Goal: Task Accomplishment & Management: Complete application form

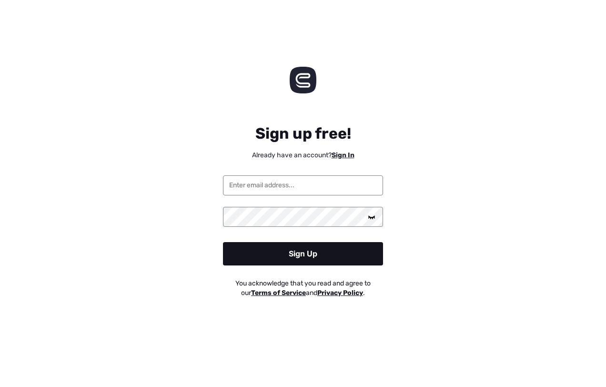
click at [262, 181] on input "email" at bounding box center [303, 185] width 160 height 20
type input "[EMAIL_ADDRESS][DOMAIN_NAME]"
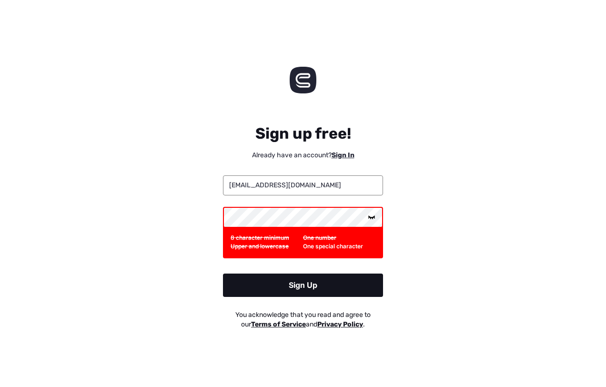
click at [370, 216] on icon at bounding box center [372, 217] width 8 height 8
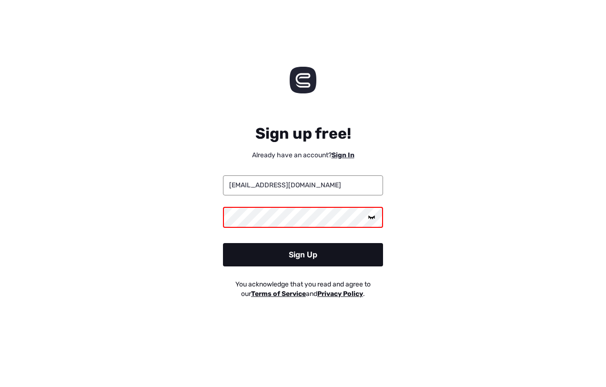
click at [298, 252] on div "Sign Up" at bounding box center [303, 254] width 160 height 23
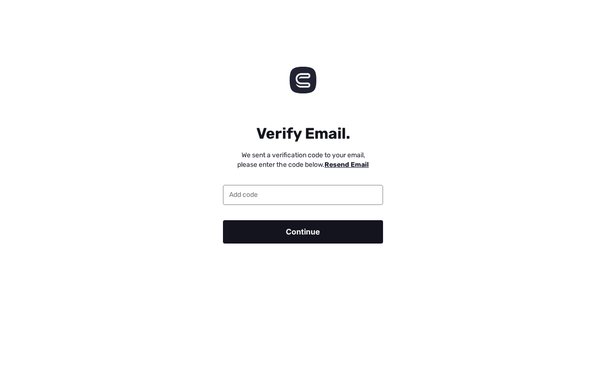
click at [260, 194] on input "email" at bounding box center [303, 195] width 160 height 20
paste input "516469"
type input "516469"
click at [279, 231] on div "Continue" at bounding box center [303, 231] width 160 height 23
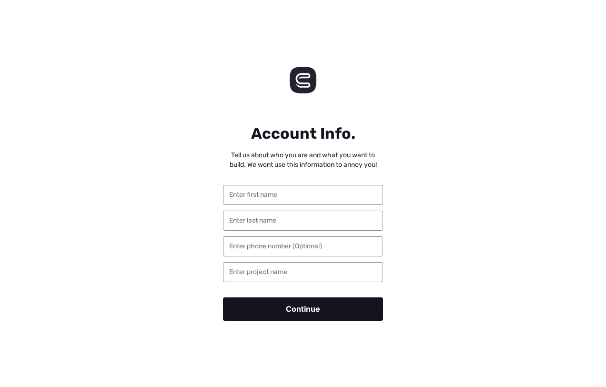
click at [259, 198] on input "text" at bounding box center [303, 195] width 160 height 20
type input "[PERSON_NAME]"
drag, startPoint x: 256, startPoint y: 222, endPoint x: 212, endPoint y: 222, distance: 44.3
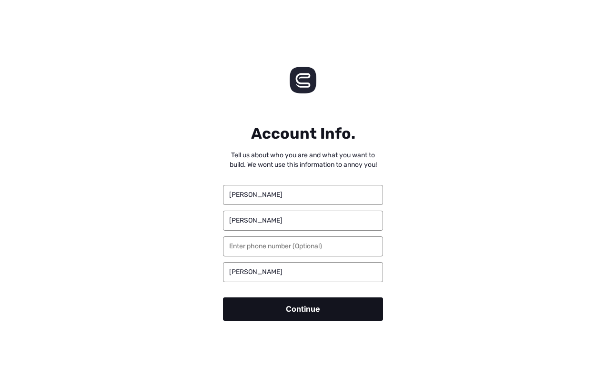
click at [212, 222] on div "[PERSON_NAME]" at bounding box center [303, 252] width 191 height 164
type input "Rusetski"
click at [245, 248] on input "tel" at bounding box center [303, 246] width 160 height 20
click at [237, 246] on input "80296901799" at bounding box center [303, 246] width 160 height 20
type input "[PHONE_NUMBER]"
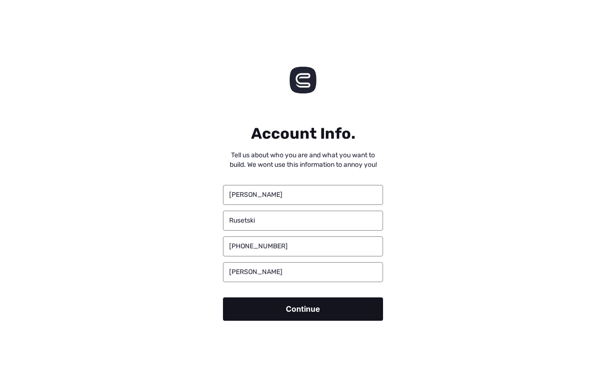
click at [269, 268] on input "[PERSON_NAME]" at bounding box center [303, 272] width 160 height 20
drag, startPoint x: 266, startPoint y: 270, endPoint x: 197, endPoint y: 274, distance: 69.2
click at [194, 273] on div "Account Info. Tell us about who you are and what you want to build. We wont use…" at bounding box center [303, 213] width 606 height 241
click at [203, 277] on div "[PERSON_NAME] [PHONE_NUMBER] [PERSON_NAME]" at bounding box center [303, 252] width 200 height 164
click at [308, 308] on div "Continue" at bounding box center [303, 308] width 160 height 23
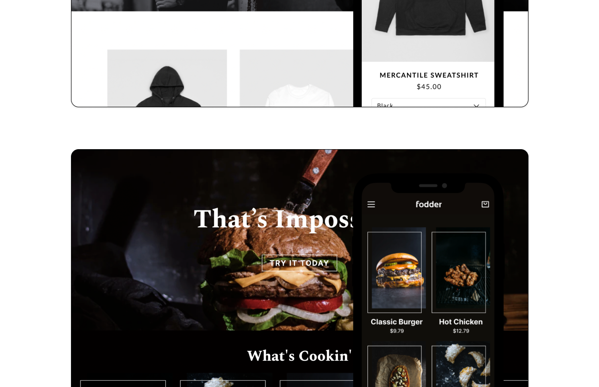
scroll to position [143, 0]
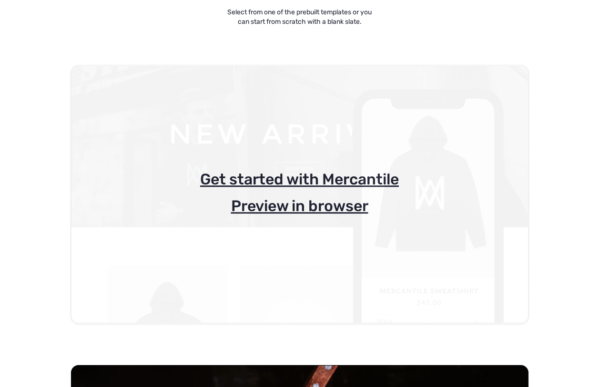
click at [301, 178] on p "Get started with Mercantile" at bounding box center [299, 179] width 457 height 19
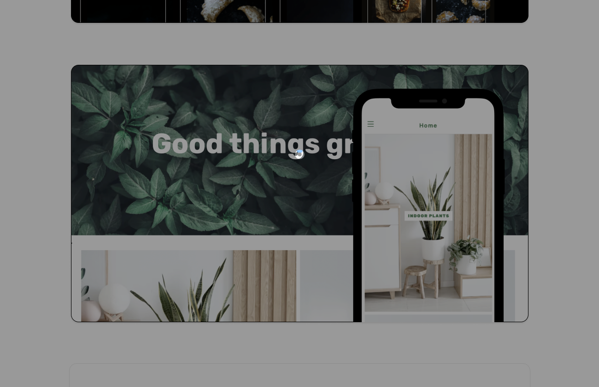
scroll to position [762, 0]
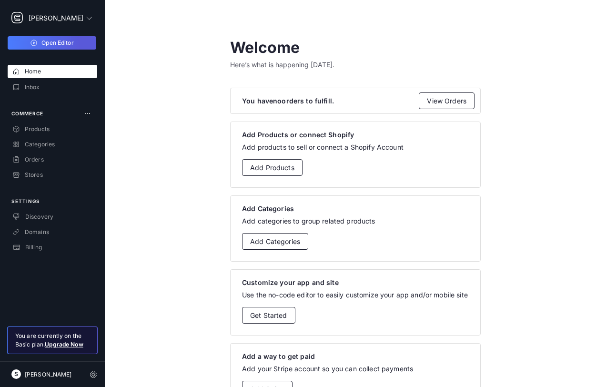
drag, startPoint x: 550, startPoint y: 42, endPoint x: 543, endPoint y: 38, distance: 8.7
click at [550, 42] on app-dashboard-option-overview "Welcome Here’s what is happening [DATE]. You have no orders to fulfill. View Or…" at bounding box center [355, 278] width 501 height 557
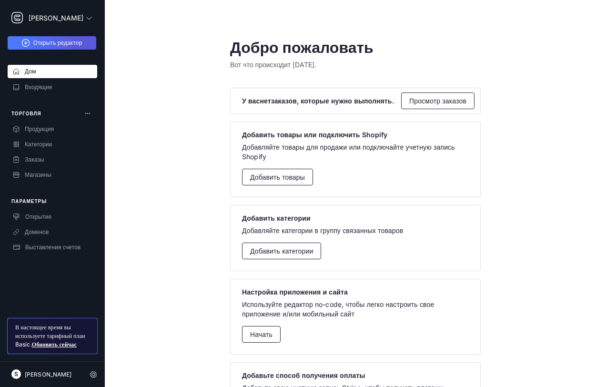
click at [54, 45] on span "Открыть редактор" at bounding box center [57, 42] width 49 height 7
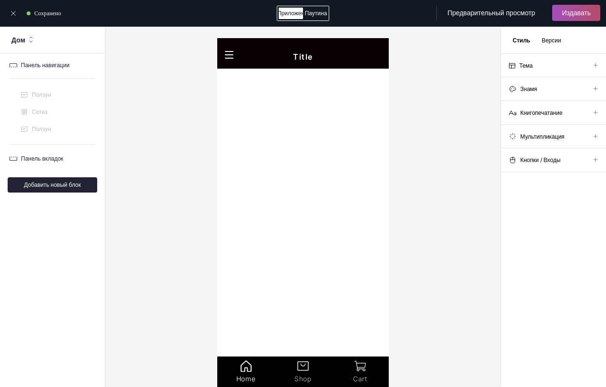
click at [15, 16] on icon at bounding box center [14, 14] width 8 height 8
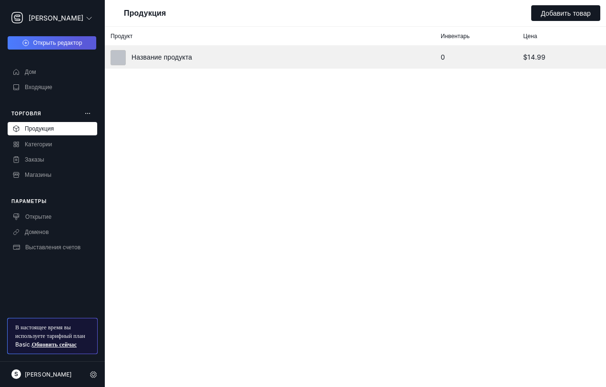
click at [164, 57] on font "Название продукта" at bounding box center [161, 57] width 60 height 8
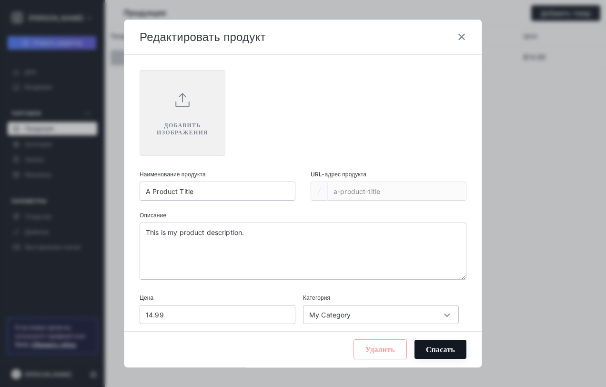
click at [188, 114] on div "ДОБАВИТЬ ИЗОБРАЖЕНИЯ" at bounding box center [183, 113] width 86 height 86
click at [180, 106] on icon at bounding box center [182, 103] width 13 height 5
click at [173, 198] on input "A Product Title" at bounding box center [218, 190] width 156 height 19
drag, startPoint x: 204, startPoint y: 201, endPoint x: 113, endPoint y: 195, distance: 91.2
click at [113, 195] on div "Редактировать продукт ✕ ДОБАВИТЬ ИЗОБРАЖЕНИЯ Наименование продукта A Product Ti…" at bounding box center [303, 193] width 606 height 387
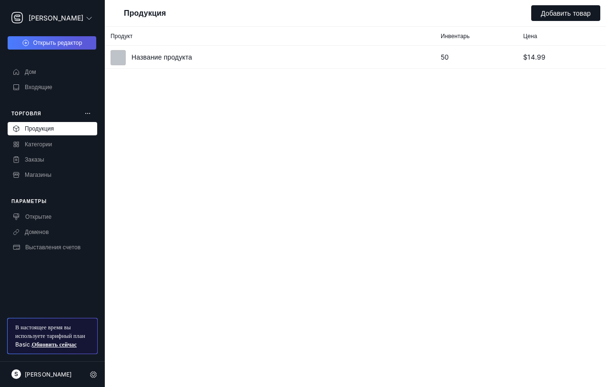
click at [161, 175] on div "Продукция Добавить товар Продукт Инвентарь Цена Название продукта 50 $14.99" at bounding box center [355, 193] width 501 height 387
click at [25, 144] on p "Категории" at bounding box center [36, 145] width 32 height 8
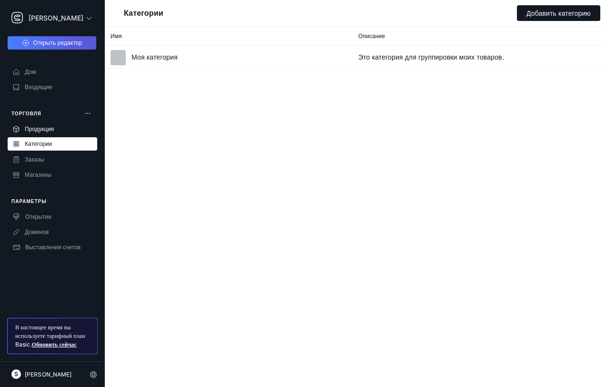
click at [40, 128] on p "Продукция" at bounding box center [37, 129] width 34 height 8
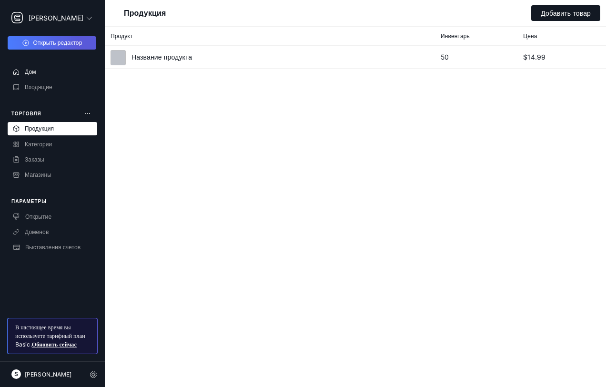
click at [36, 74] on p "Дом" at bounding box center [28, 72] width 16 height 8
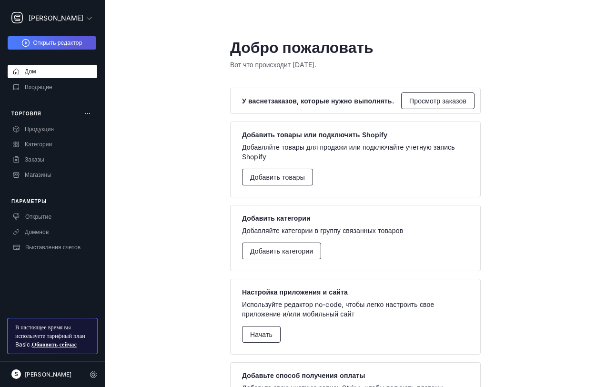
click at [51, 40] on span "Открыть редактор" at bounding box center [57, 42] width 49 height 7
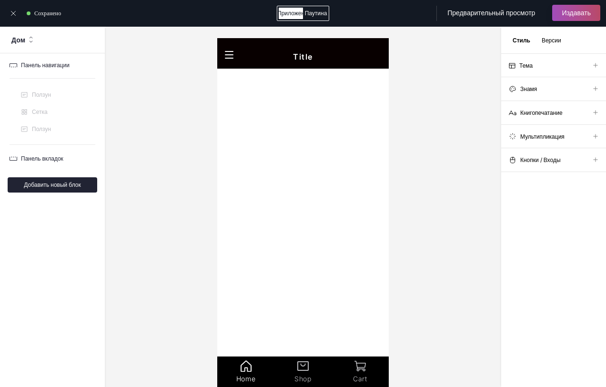
click at [593, 66] on icon at bounding box center [596, 65] width 6 height 6
click at [593, 65] on icon at bounding box center [596, 65] width 6 height 6
click at [552, 42] on h4 "Версии" at bounding box center [552, 40] width 20 height 7
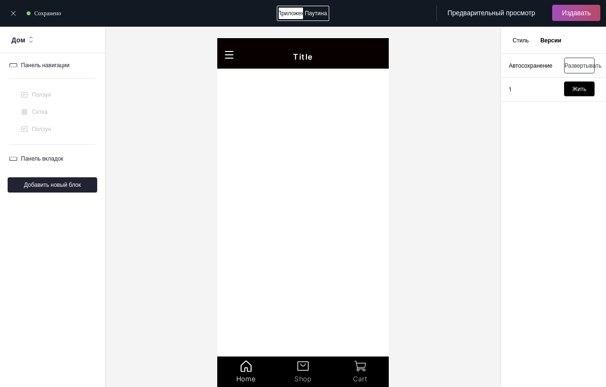
click at [520, 40] on h4 "Стиль" at bounding box center [521, 40] width 16 height 7
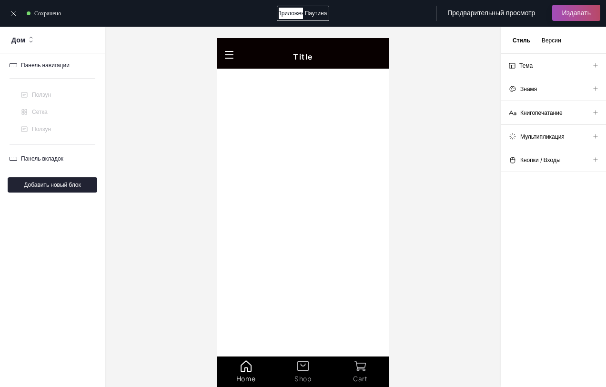
click at [285, 137] on div at bounding box center [302, 243] width 171 height 349
click at [231, 55] on rect at bounding box center [229, 54] width 9 height 1
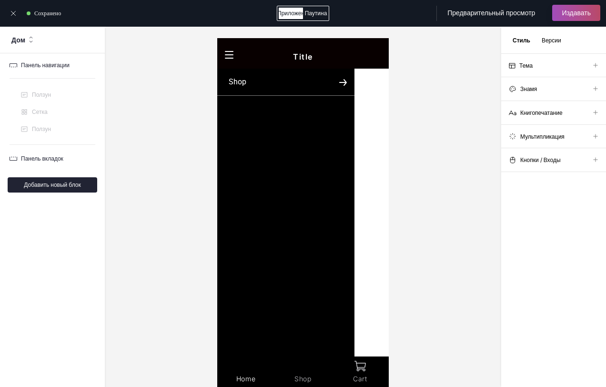
click at [222, 53] on p "Title" at bounding box center [302, 49] width 171 height 23
click at [232, 57] on icon at bounding box center [229, 55] width 9 height 8
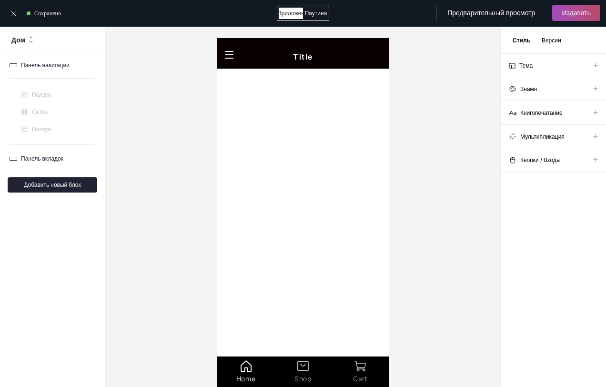
click at [342, 114] on div at bounding box center [302, 243] width 171 height 349
click at [318, 16] on div "Паутина" at bounding box center [316, 13] width 26 height 14
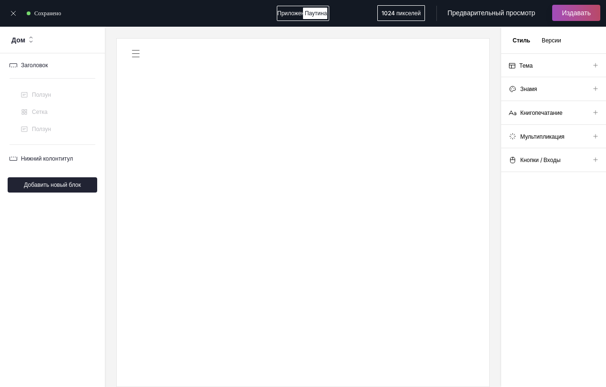
click at [287, 11] on div "Приложение" at bounding box center [290, 13] width 26 height 14
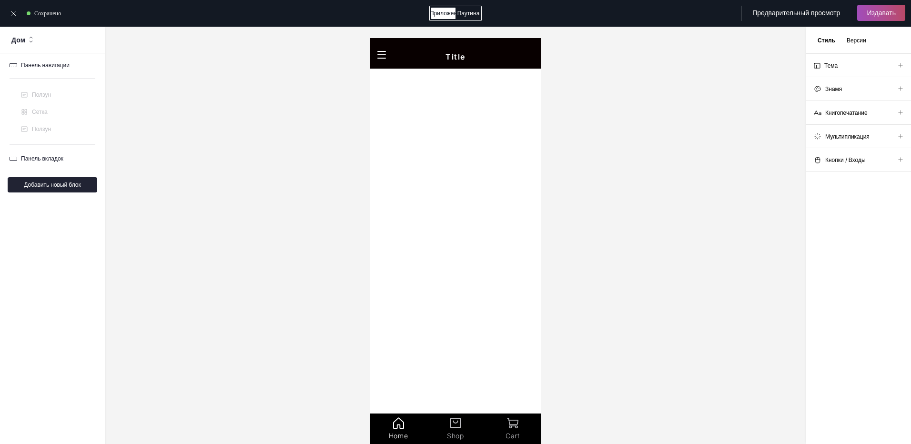
click at [438, 68] on div "Title" at bounding box center [455, 53] width 171 height 30
click at [391, 56] on p "Title" at bounding box center [455, 49] width 171 height 23
click at [387, 57] on p "Title" at bounding box center [455, 49] width 171 height 23
click at [382, 56] on icon at bounding box center [381, 55] width 9 height 8
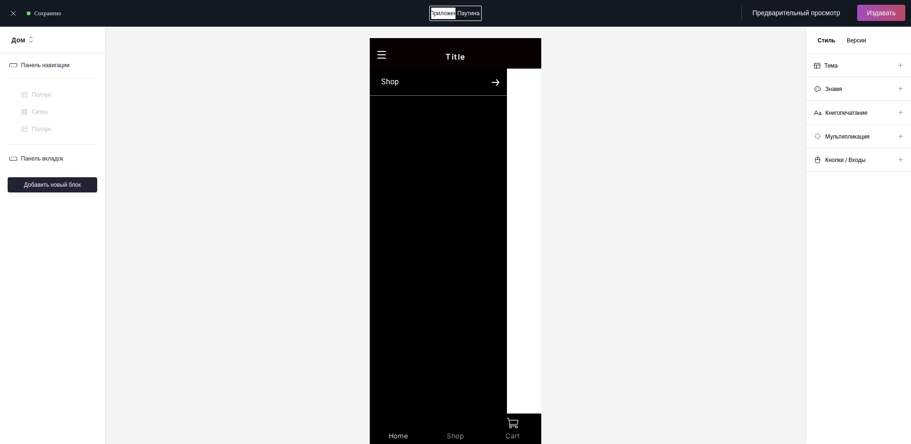
click at [508, 162] on div at bounding box center [455, 272] width 171 height 406
click at [492, 81] on icon at bounding box center [496, 82] width 8 height 7
click at [605, 133] on div at bounding box center [455, 235] width 701 height 417
click at [605, 60] on li "Тема" at bounding box center [858, 65] width 105 height 23
click at [605, 64] on icon at bounding box center [900, 65] width 6 height 6
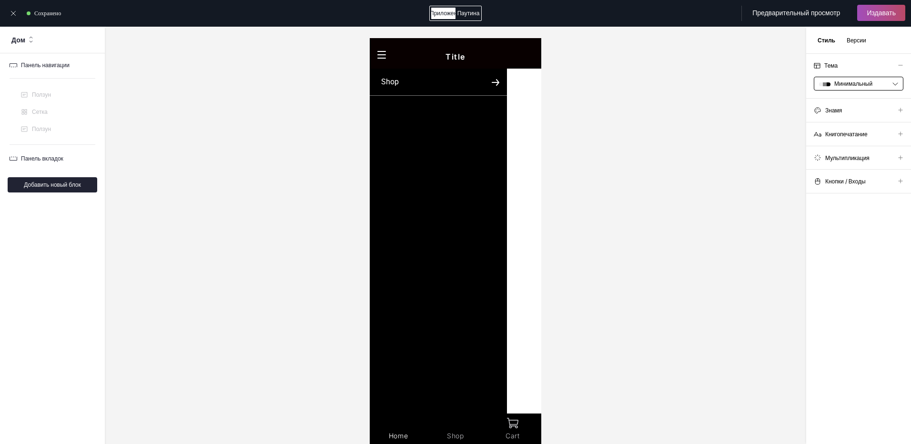
click at [605, 83] on p "Минимальный" at bounding box center [853, 84] width 38 height 6
click at [382, 56] on icon at bounding box center [381, 55] width 9 height 8
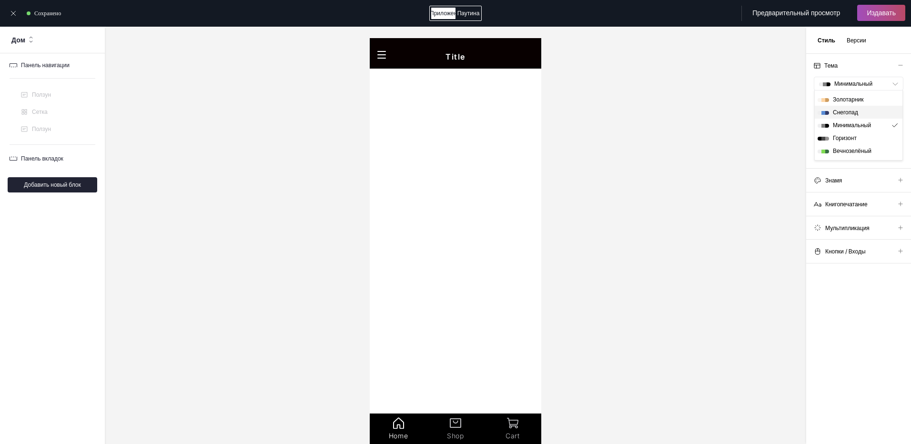
click at [605, 113] on p "Снегопад" at bounding box center [845, 113] width 25 height 6
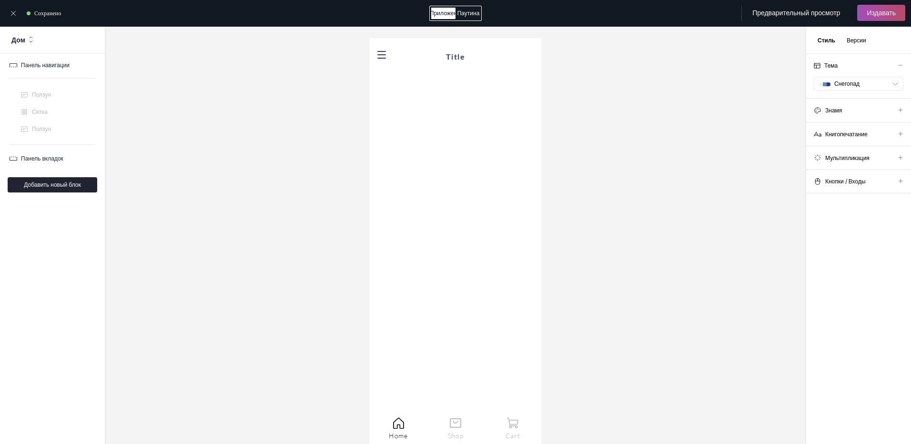
click at [383, 54] on icon at bounding box center [381, 55] width 9 height 8
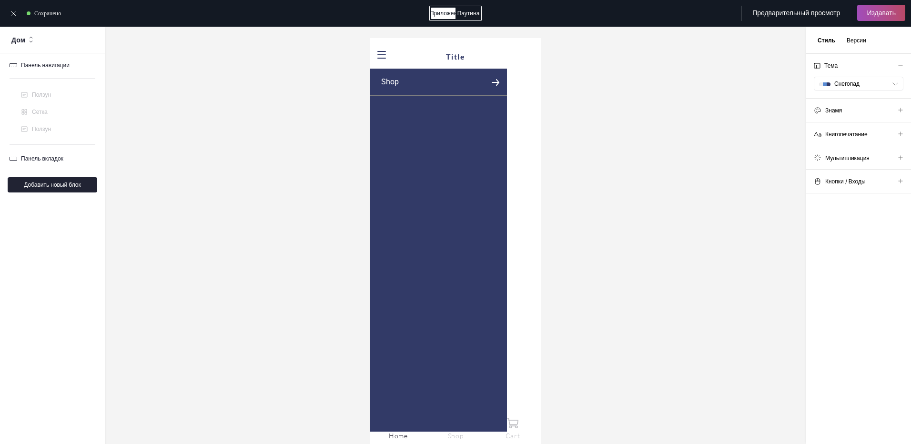
click at [382, 54] on icon at bounding box center [381, 55] width 9 height 8
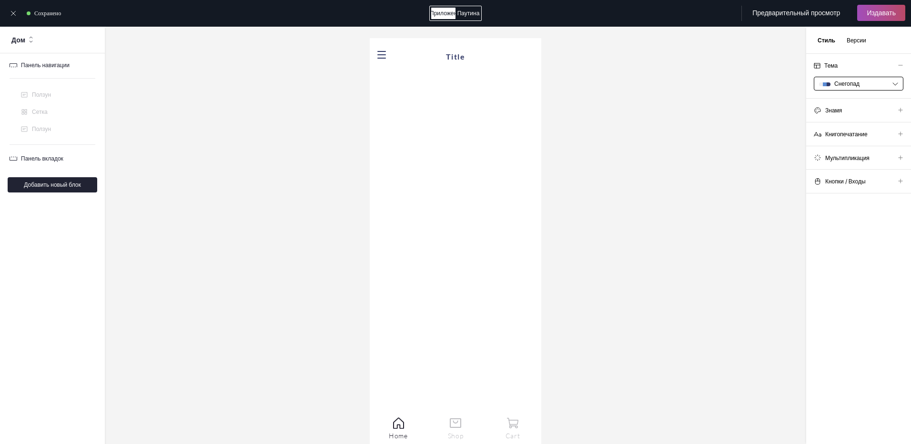
click at [605, 81] on div "Снегопад" at bounding box center [853, 83] width 68 height 7
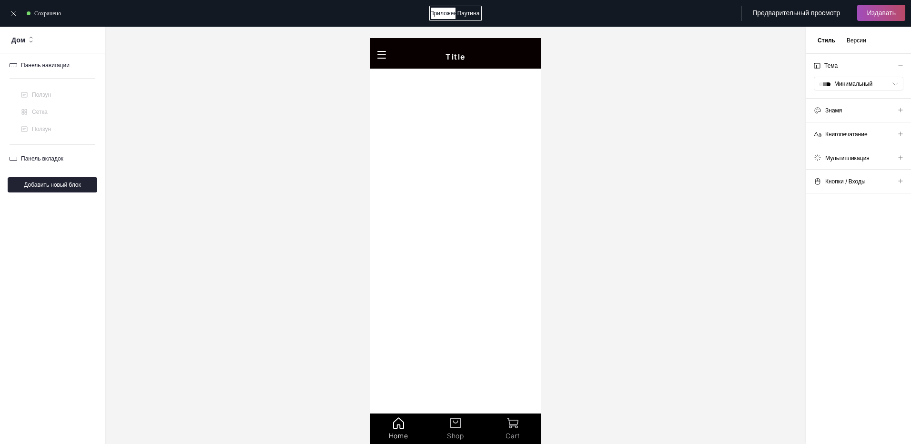
click at [605, 109] on div "Знамя" at bounding box center [859, 110] width 90 height 8
click at [605, 129] on p "Фон" at bounding box center [830, 130] width 10 height 7
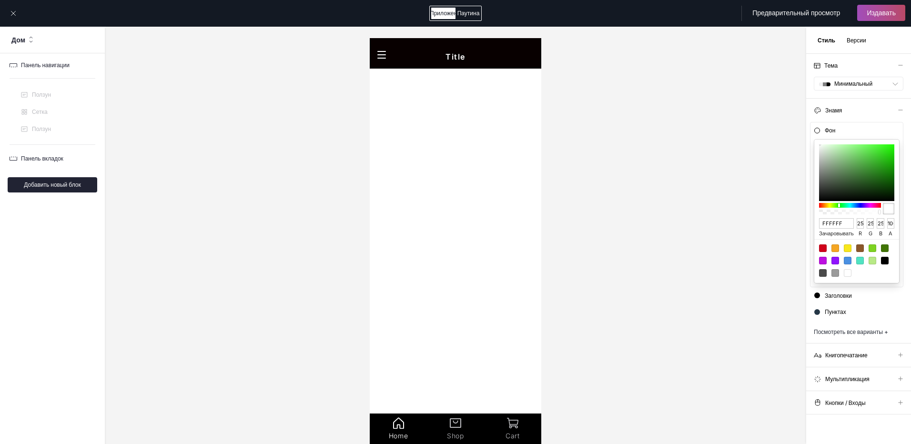
drag, startPoint x: 822, startPoint y: 198, endPoint x: 836, endPoint y: 200, distance: 14.4
click at [605, 203] on div at bounding box center [850, 205] width 60 height 5
drag, startPoint x: 838, startPoint y: 200, endPoint x: 806, endPoint y: 201, distance: 32.4
click at [605, 201] on li "Знамя Фон FFFFFF зачаровывать 255 r 255 g 255 b 100 a Заголовки Пунктах Посмотр…" at bounding box center [858, 221] width 105 height 245
drag, startPoint x: 822, startPoint y: 199, endPoint x: 832, endPoint y: 198, distance: 10.0
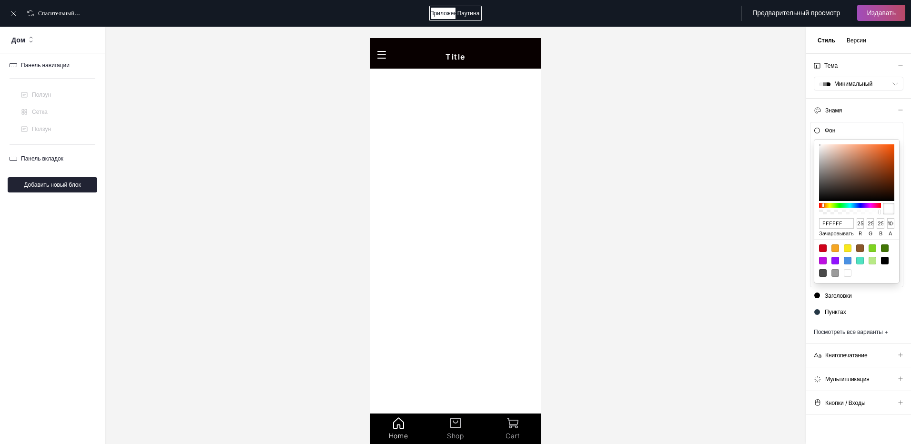
click at [605, 203] on div at bounding box center [850, 205] width 60 height 5
click at [605, 264] on div at bounding box center [872, 261] width 8 height 8
type input "B8E986"
type input "184"
type input "233"
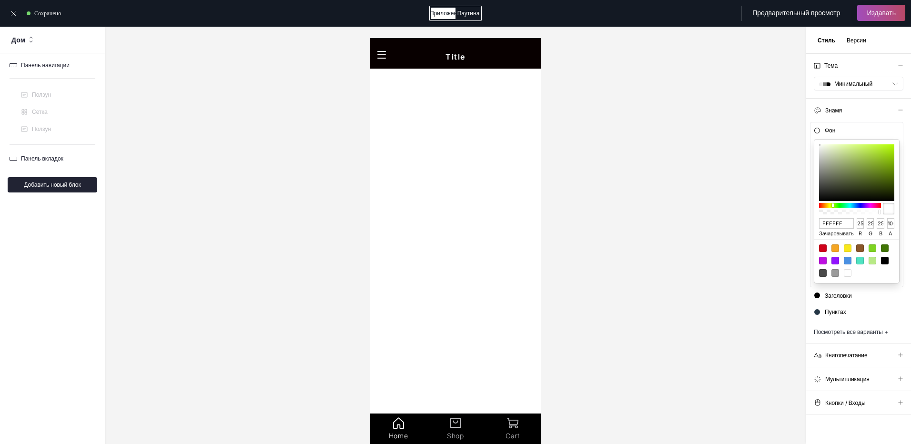
type input "134"
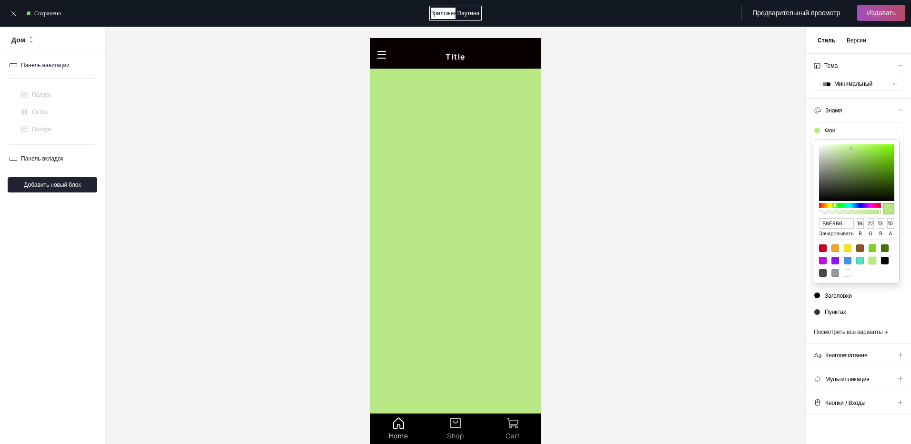
click at [605, 244] on div at bounding box center [823, 248] width 8 height 8
type input "D0021B"
type input "208"
type input "2"
type input "27"
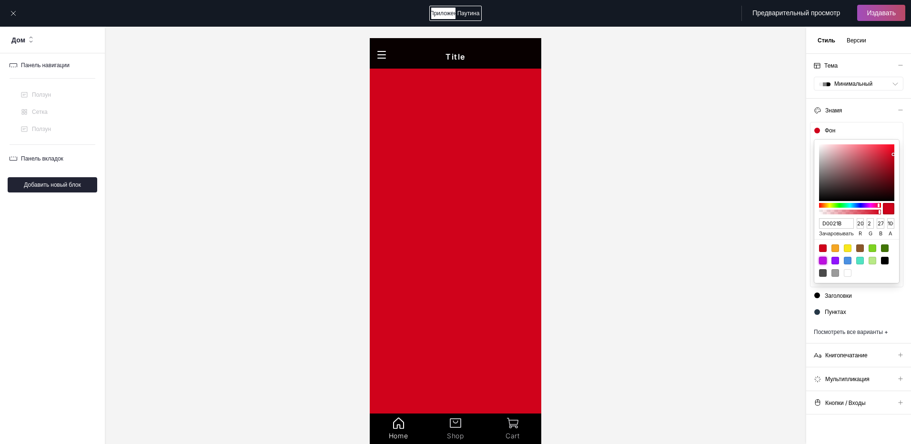
click at [605, 257] on div at bounding box center [823, 261] width 8 height 8
type input "BD10E0"
type input "189"
type input "16"
type input "224"
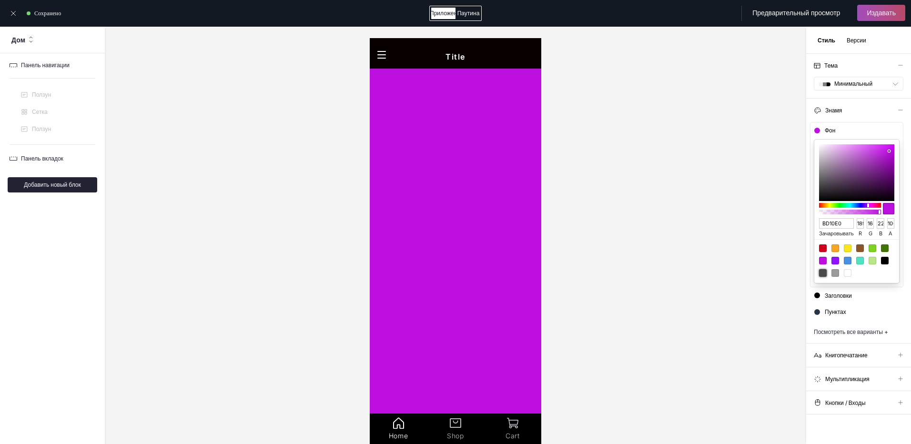
click at [605, 269] on div at bounding box center [823, 273] width 8 height 8
type input "4A4A4A"
type input "74"
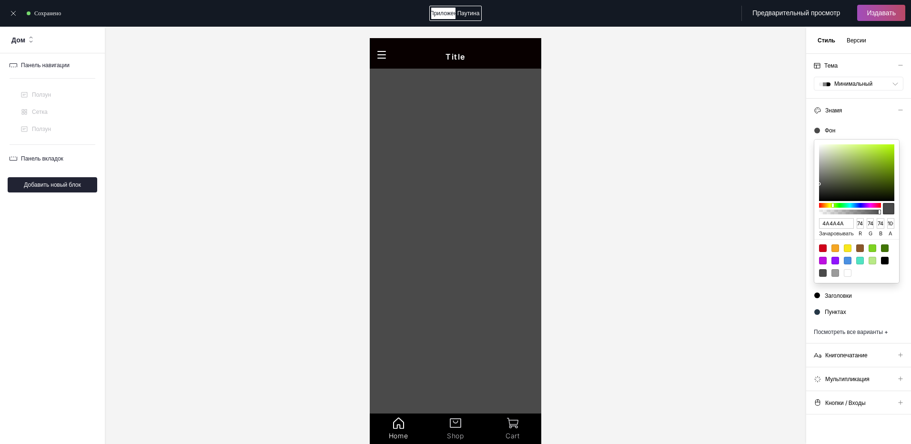
click at [605, 109] on icon at bounding box center [900, 110] width 6 height 6
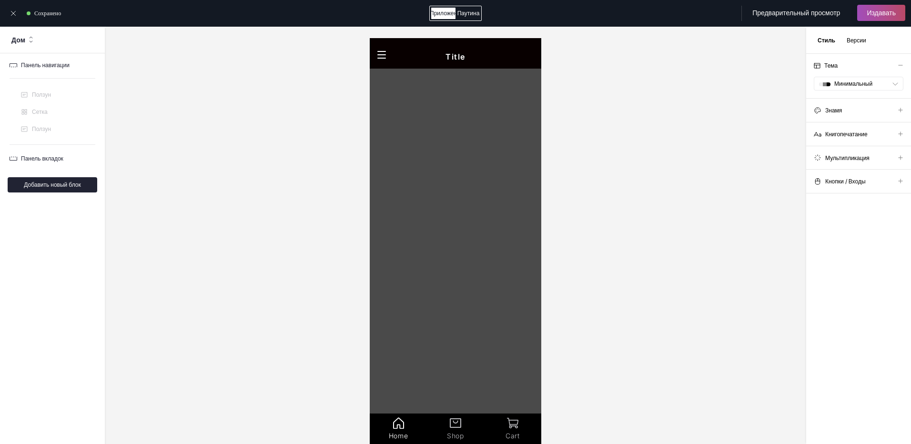
click at [14, 14] on icon at bounding box center [13, 13] width 4 height 4
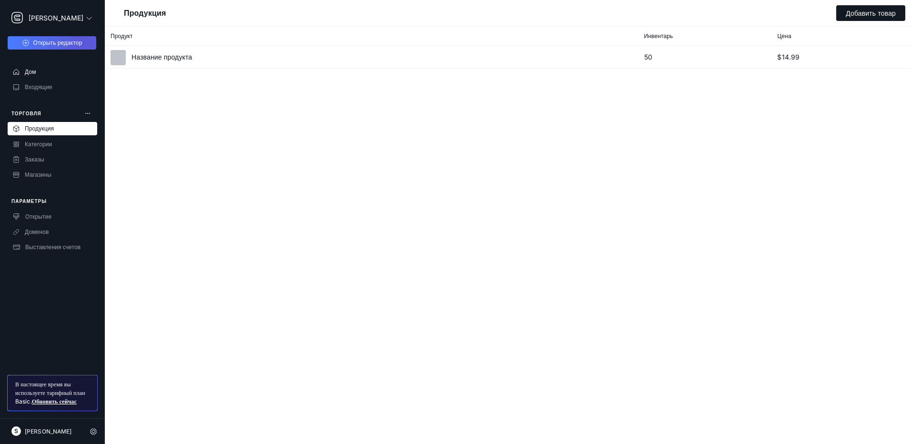
click at [68, 71] on div "Дом" at bounding box center [53, 71] width 90 height 13
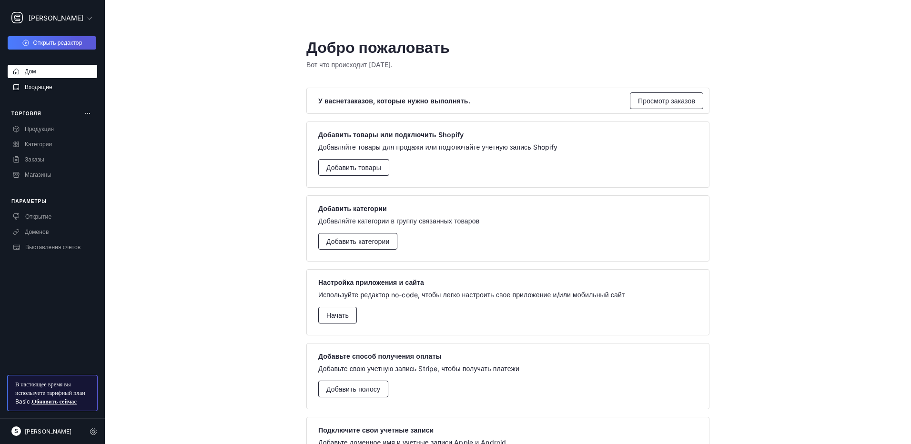
click at [57, 87] on div "Входящие" at bounding box center [53, 86] width 90 height 13
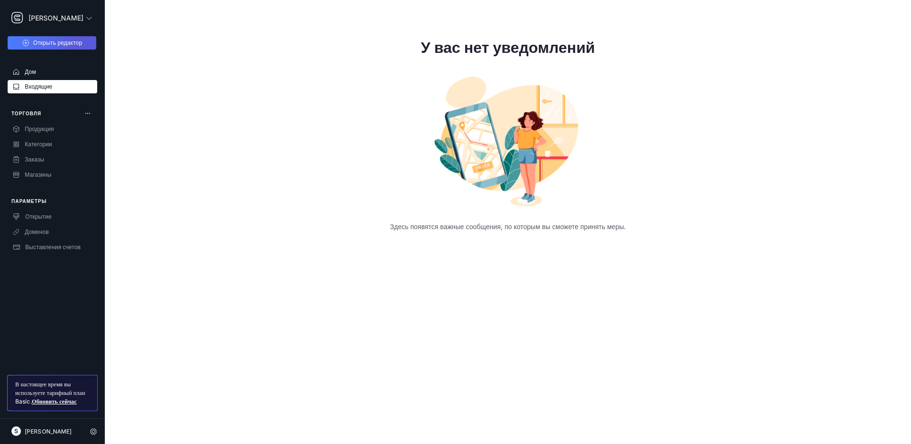
click at [55, 73] on div "Дом" at bounding box center [53, 71] width 90 height 13
